Goal: Navigation & Orientation: Understand site structure

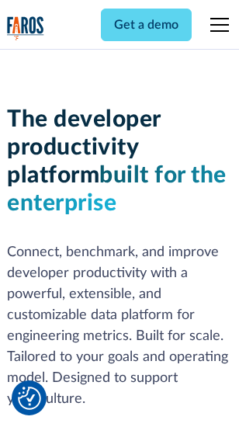
scroll to position [234, 0]
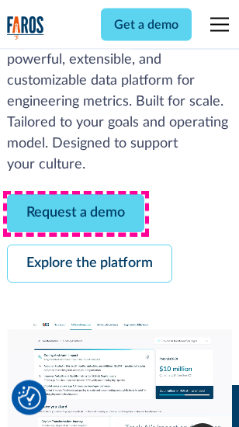
click at [76, 214] on link "Request a demo" at bounding box center [76, 214] width 138 height 38
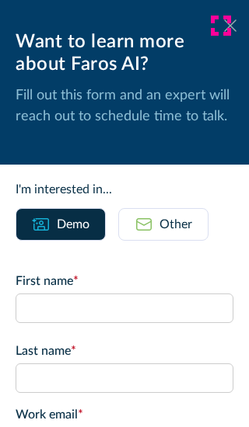
click at [224, 26] on icon at bounding box center [230, 25] width 12 height 12
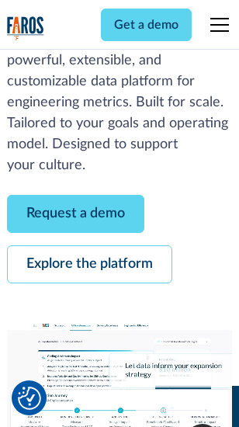
scroll to position [284, 0]
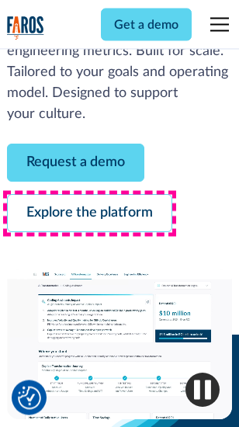
click at [89, 214] on link "Explore the platform" at bounding box center [89, 214] width 165 height 38
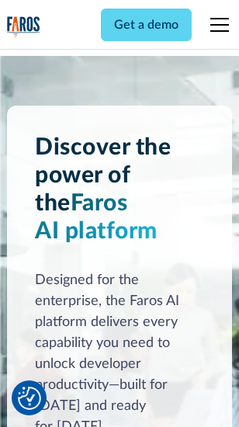
scroll to position [11841, 0]
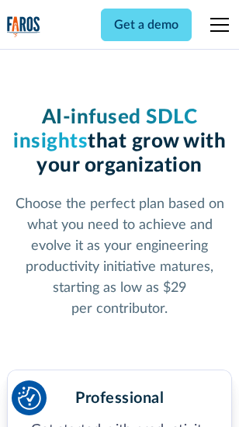
scroll to position [2469, 0]
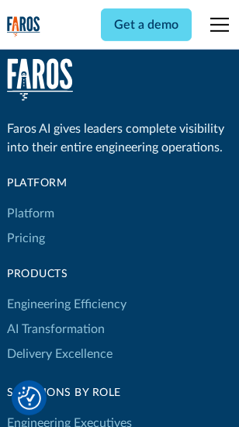
click at [30, 214] on link "Platform" at bounding box center [30, 213] width 47 height 25
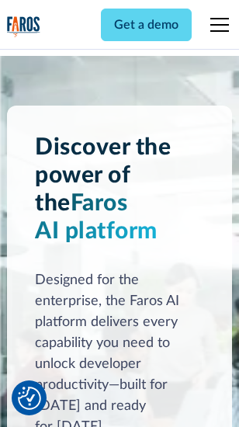
scroll to position [12340, 0]
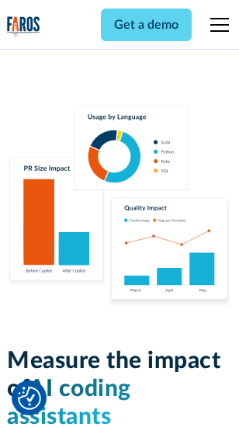
scroll to position [9724, 0]
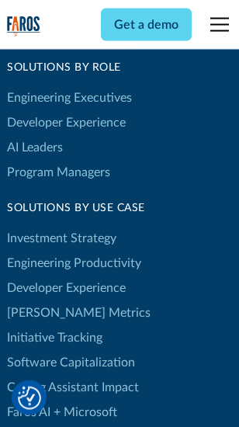
click at [47, 301] on link "[PERSON_NAME] Metrics" at bounding box center [79, 313] width 144 height 25
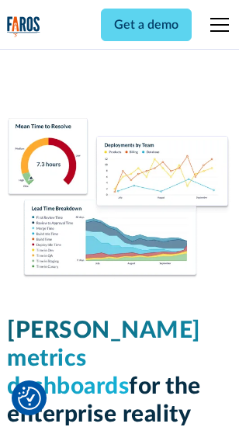
scroll to position [6885, 0]
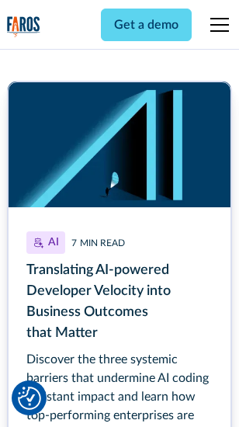
scroll to position [7039, 0]
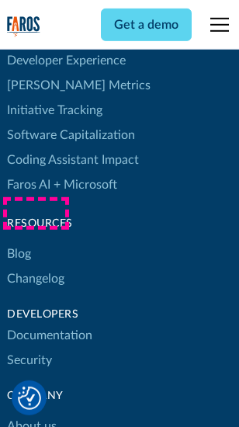
click at [36, 266] on link "Changelog" at bounding box center [35, 278] width 57 height 25
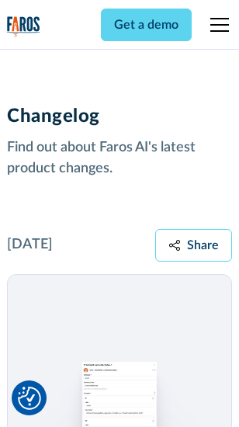
scroll to position [19057, 0]
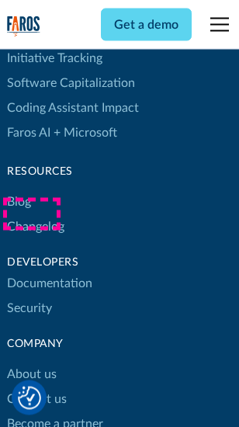
click at [31, 363] on link "About us" at bounding box center [32, 375] width 50 height 25
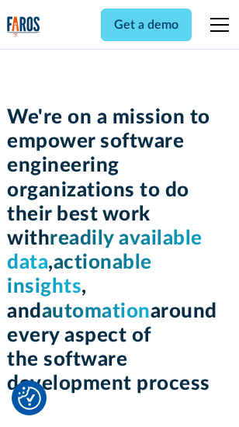
scroll to position [5379, 0]
